Goal: Task Accomplishment & Management: Manage account settings

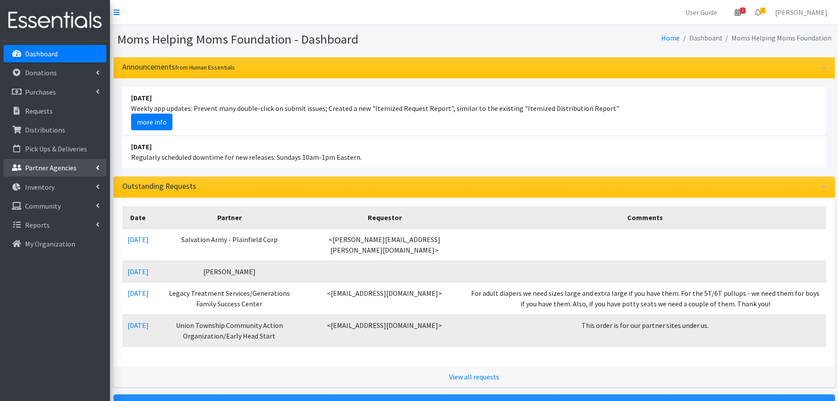
click at [44, 168] on p "Partner Agencies" at bounding box center [50, 167] width 51 height 9
click at [44, 187] on link "All Partners" at bounding box center [55, 187] width 103 height 18
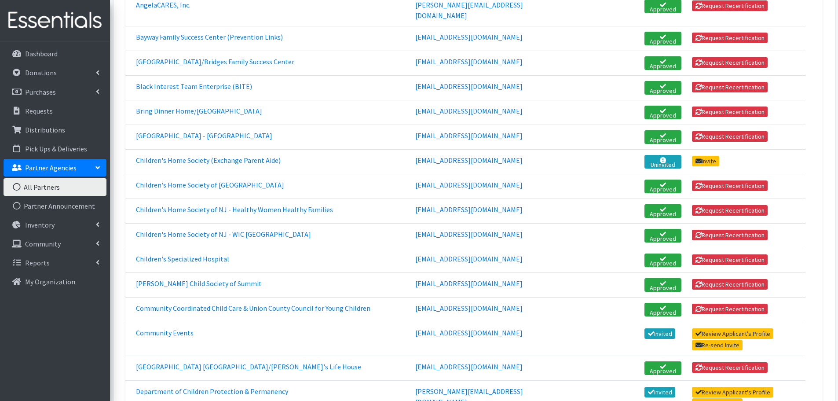
scroll to position [352, 0]
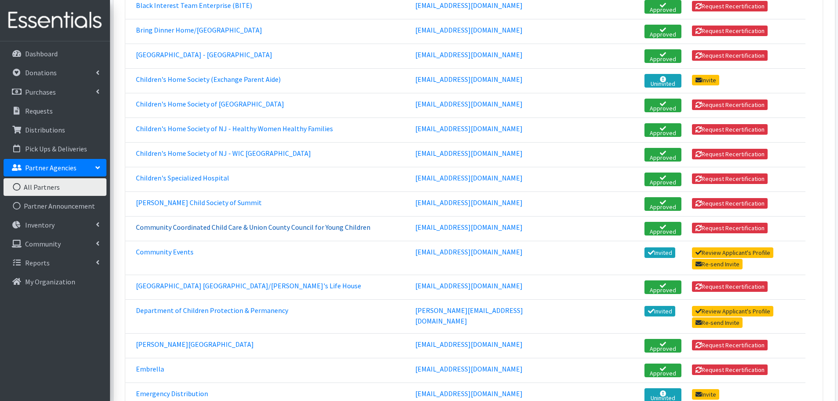
click at [245, 222] on link "Community Coordinated Child Care & Union County Council for Young Children" at bounding box center [253, 226] width 234 height 9
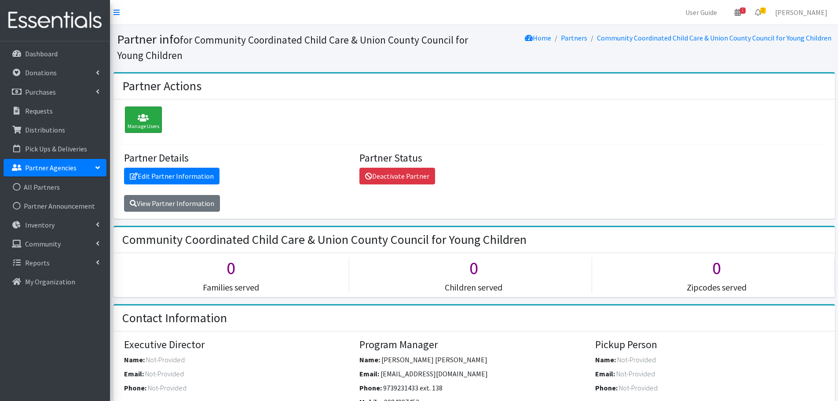
click at [136, 121] on icon at bounding box center [144, 117] width 32 height 9
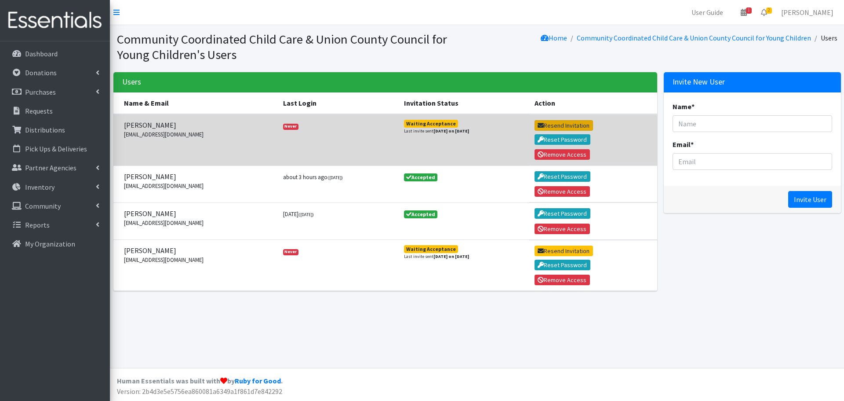
click at [566, 121] on button "Resend Invitation" at bounding box center [564, 125] width 58 height 11
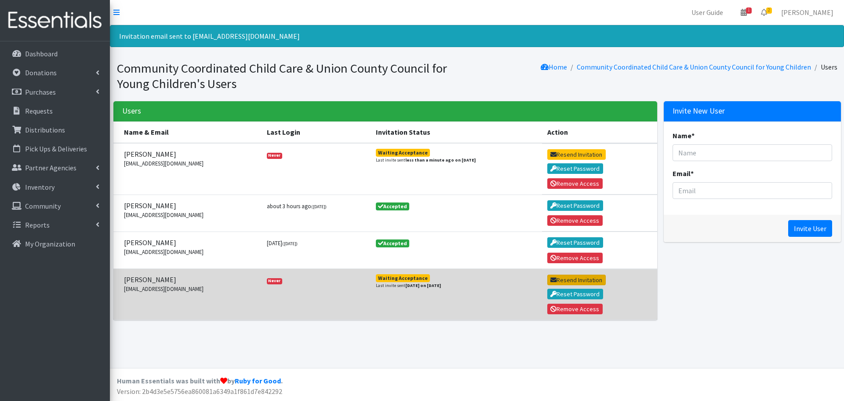
click at [569, 281] on button "Resend Invitation" at bounding box center [576, 279] width 58 height 11
